Goal: Transaction & Acquisition: Register for event/course

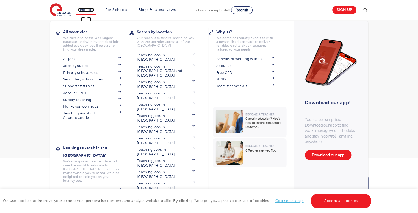
click at [90, 10] on link "Find jobs" at bounding box center [86, 10] width 16 height 4
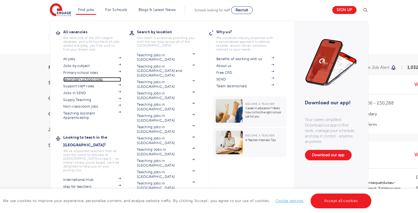
click at [98, 80] on link "Secondary school roles" at bounding box center [92, 79] width 58 height 4
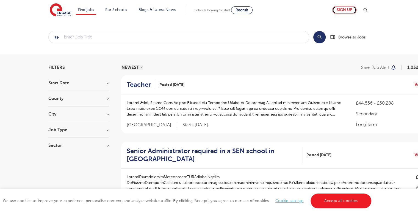
click at [344, 10] on link "Sign up" at bounding box center [344, 10] width 24 height 8
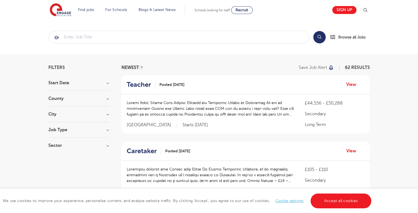
click at [89, 133] on div "Job Type Long Term 44 Daily Supply 8 SEND 5 Support Services 4 Permanent 1" at bounding box center [78, 133] width 60 height 10
click at [58, 128] on h3 "Job Type" at bounding box center [78, 130] width 60 height 4
click at [51, 147] on div "Daily Supply 8" at bounding box center [78, 150] width 60 height 9
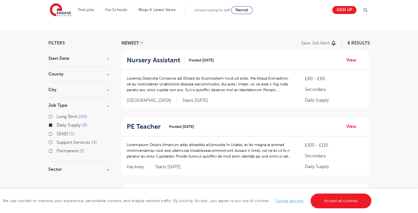
scroll to position [33, 0]
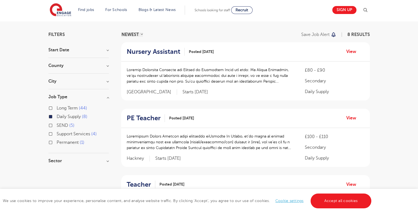
click at [354, 197] on link "Accept all cookies" at bounding box center [340, 201] width 61 height 15
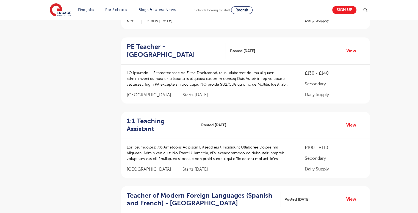
scroll to position [242, 0]
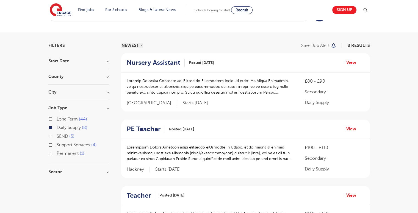
scroll to position [22, 0]
click at [99, 95] on div "City Canterbury 1 [PERSON_NAME] 1 Harrogate 1 Hastings 1 Leeds 1 Show more" at bounding box center [78, 95] width 60 height 10
click at [55, 93] on h3 "City" at bounding box center [78, 92] width 60 height 4
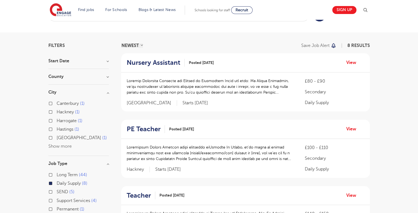
click at [66, 145] on button "Show more" at bounding box center [59, 146] width 23 height 5
click at [57, 201] on label "Daily Supply 8" at bounding box center [72, 200] width 31 height 7
click at [57, 201] on input "Daily Supply 8" at bounding box center [59, 200] width 4 height 4
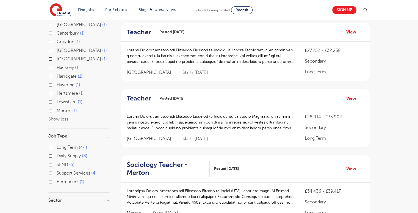
scroll to position [187, 0]
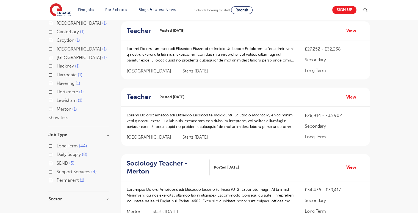
click at [57, 142] on label "Long Term 44" at bounding box center [72, 145] width 30 height 7
click at [57, 144] on input "Long Term 44" at bounding box center [59, 146] width 4 height 4
checkbox input "true"
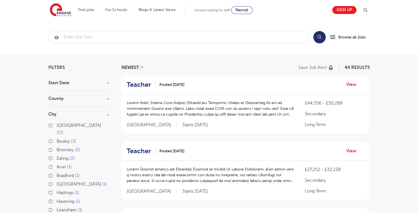
click at [85, 100] on h3 "County" at bounding box center [78, 98] width 60 height 4
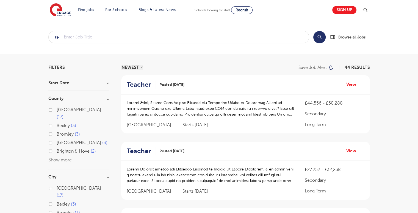
click at [63, 158] on button "Show more" at bounding box center [59, 160] width 23 height 5
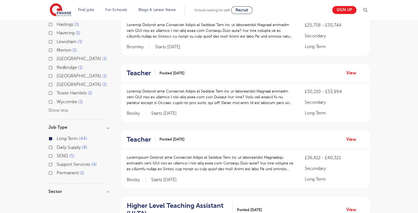
scroll to position [373, 0]
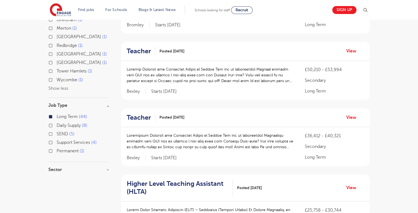
click at [65, 167] on h3 "Sector" at bounding box center [78, 169] width 60 height 4
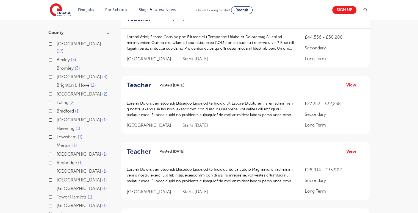
scroll to position [0, 0]
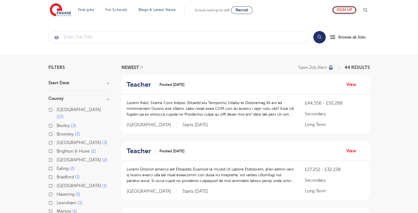
click at [345, 10] on link "Sign up" at bounding box center [344, 10] width 24 height 8
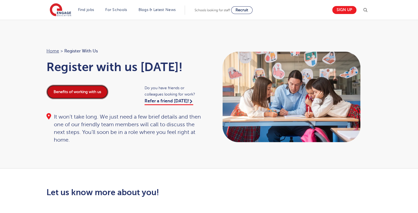
click at [95, 93] on link "Benefits of working with us" at bounding box center [77, 92] width 62 height 14
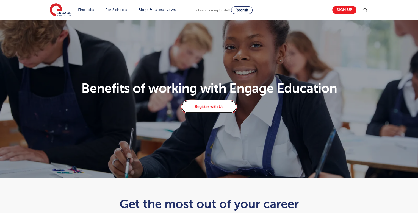
click at [211, 110] on link "Register with Us" at bounding box center [208, 106] width 55 height 13
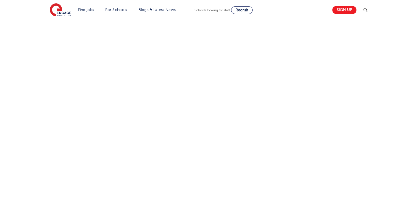
scroll to position [275, 0]
click at [314, 175] on div "Let us know more about you!" at bounding box center [208, 84] width 333 height 342
